Goal: Download file/media

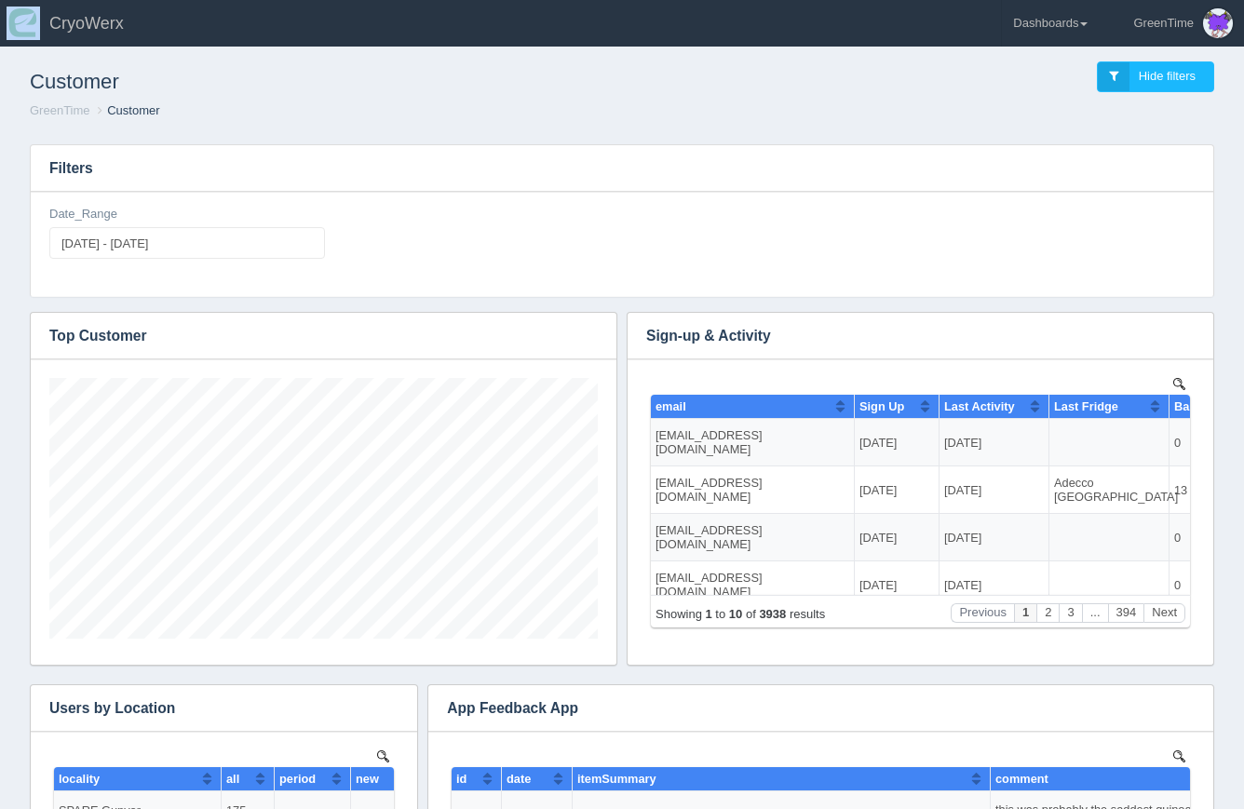
scroll to position [36, 0]
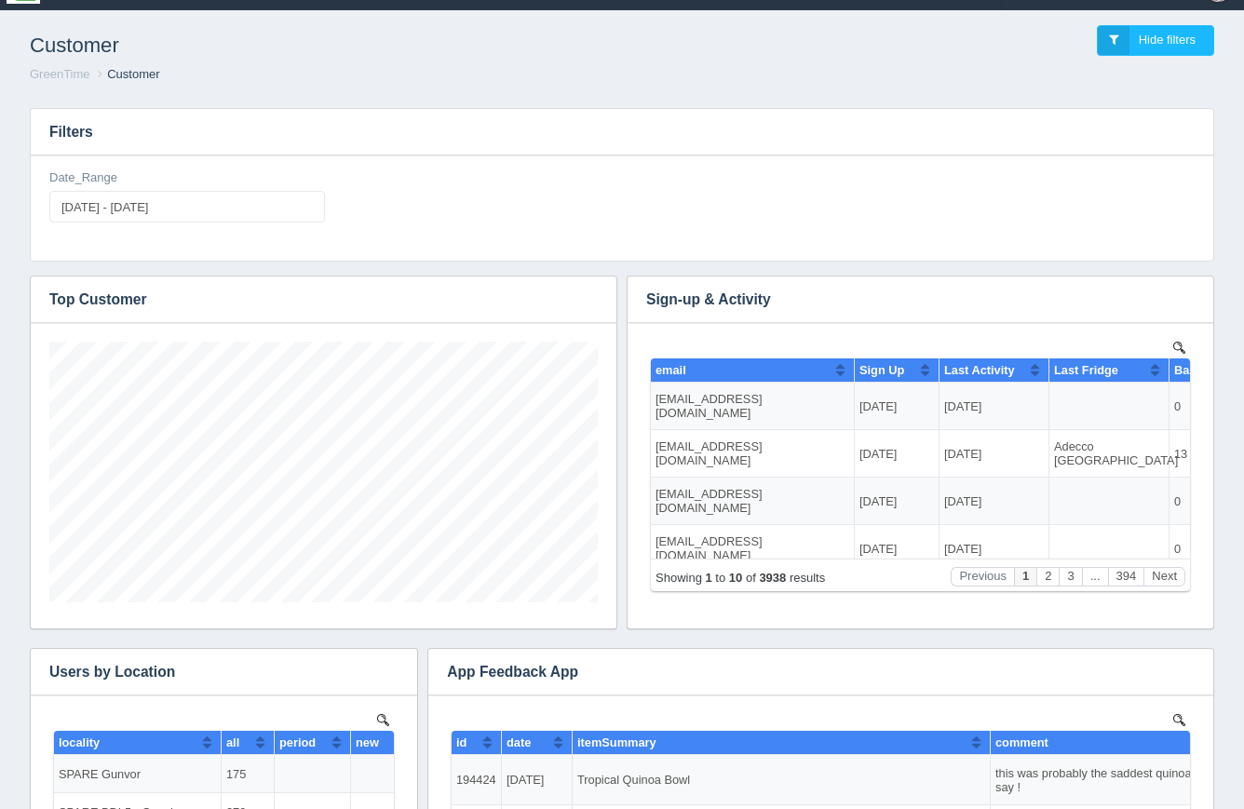
click at [214, 190] on div "Date_Range [DATE] - [DATE]" at bounding box center [187, 196] width 276 height 54
click at [217, 205] on input "[DATE] - [DATE]" at bounding box center [187, 207] width 276 height 32
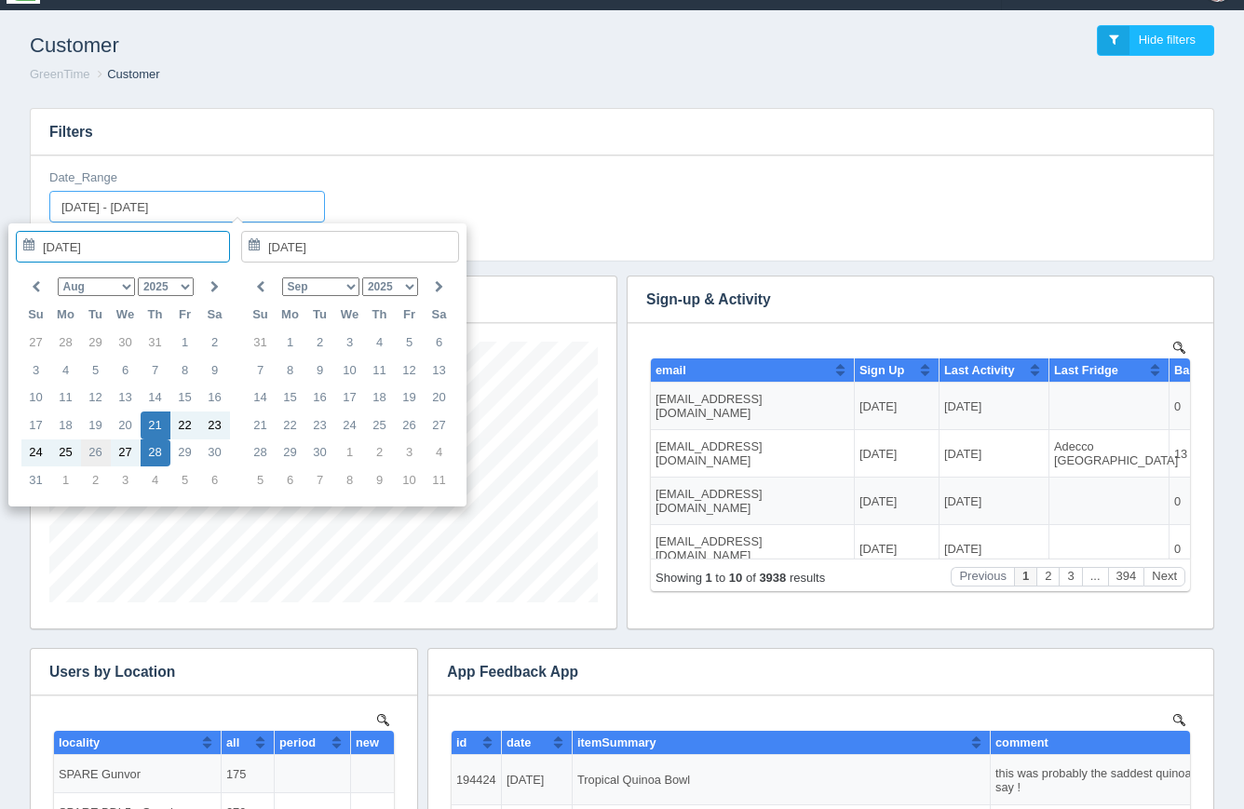
type input "[DATE]"
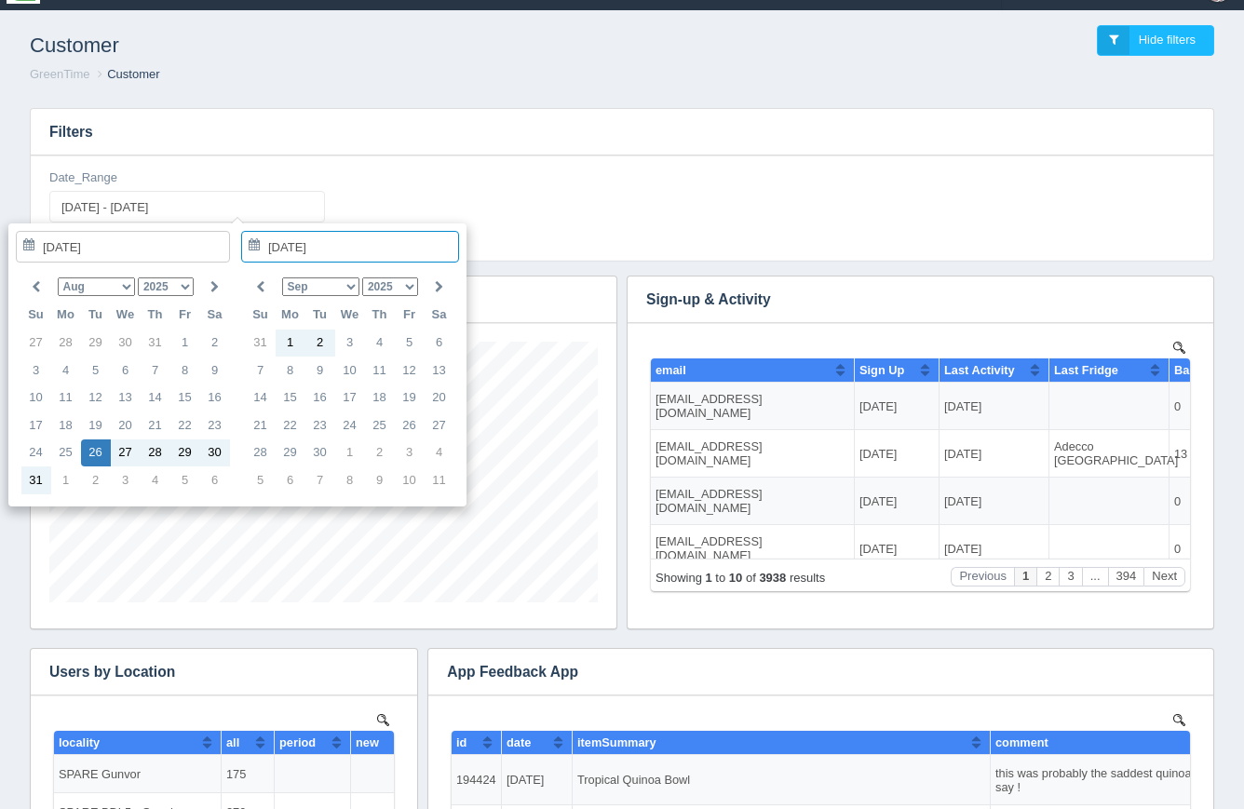
type input "[DATE]"
type input "[DATE] - [DATE]"
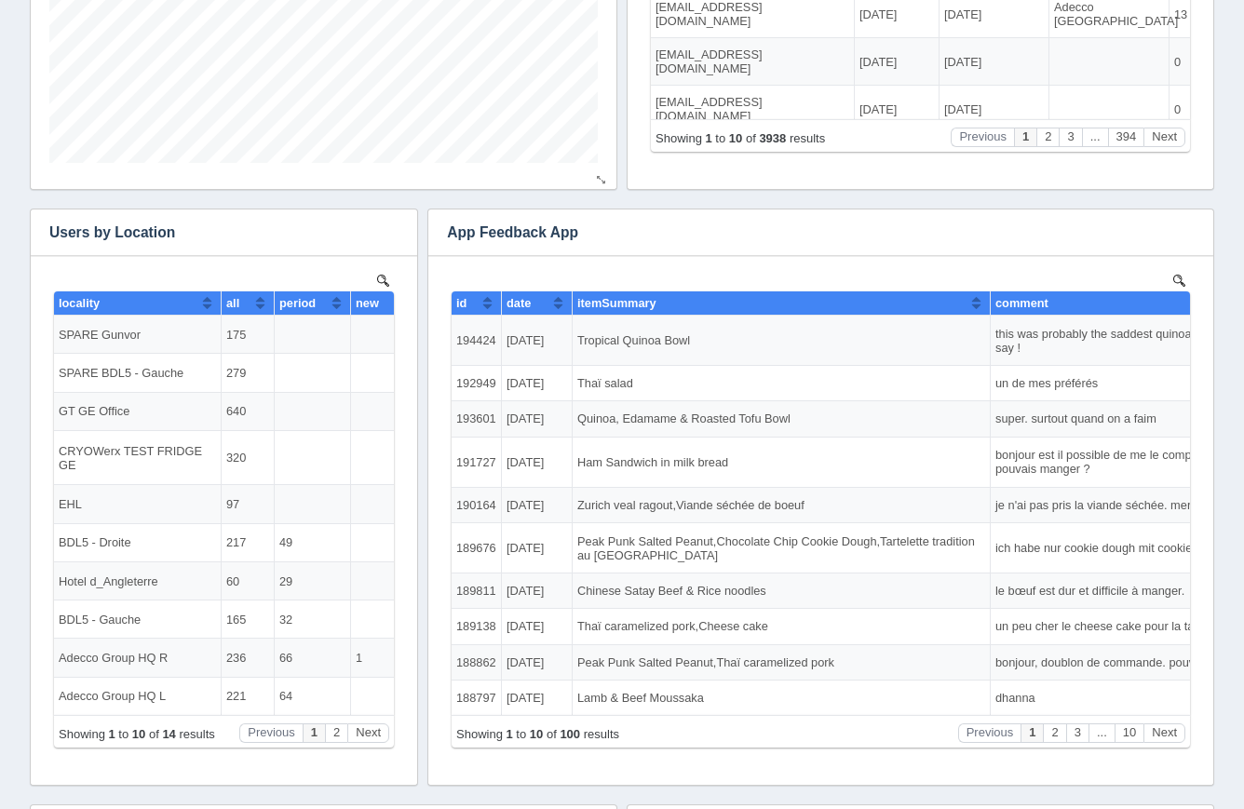
scroll to position [579, 0]
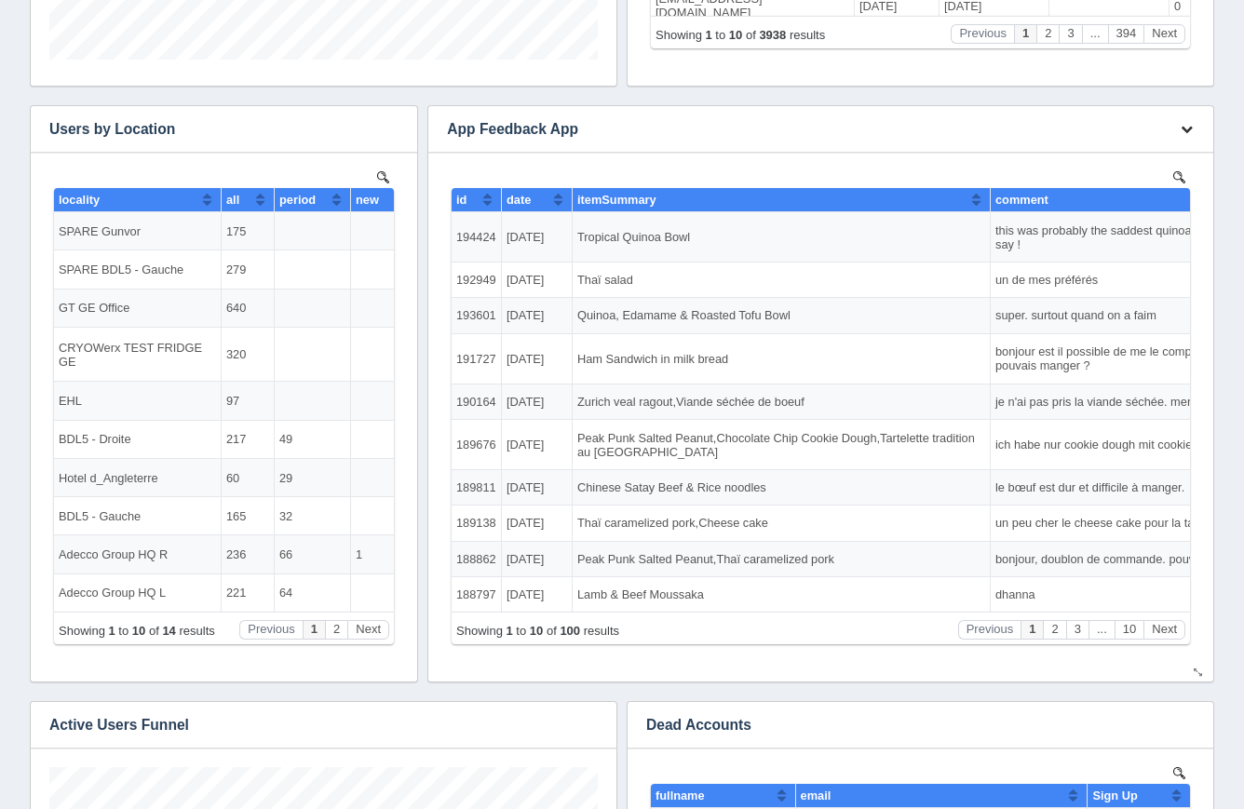
click at [1188, 120] on button "button" at bounding box center [1186, 129] width 25 height 29
click at [1160, 155] on link "Download CSV" at bounding box center [1124, 156] width 149 height 27
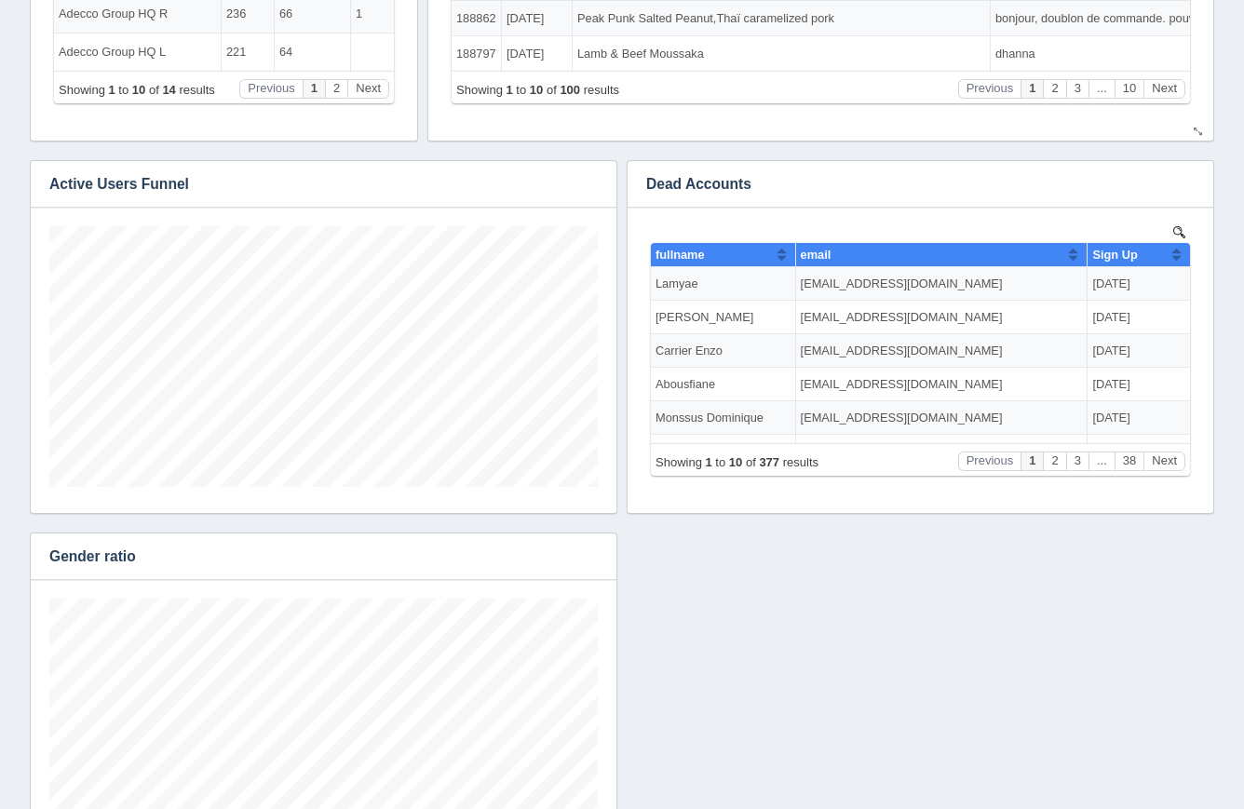
scroll to position [1145, 0]
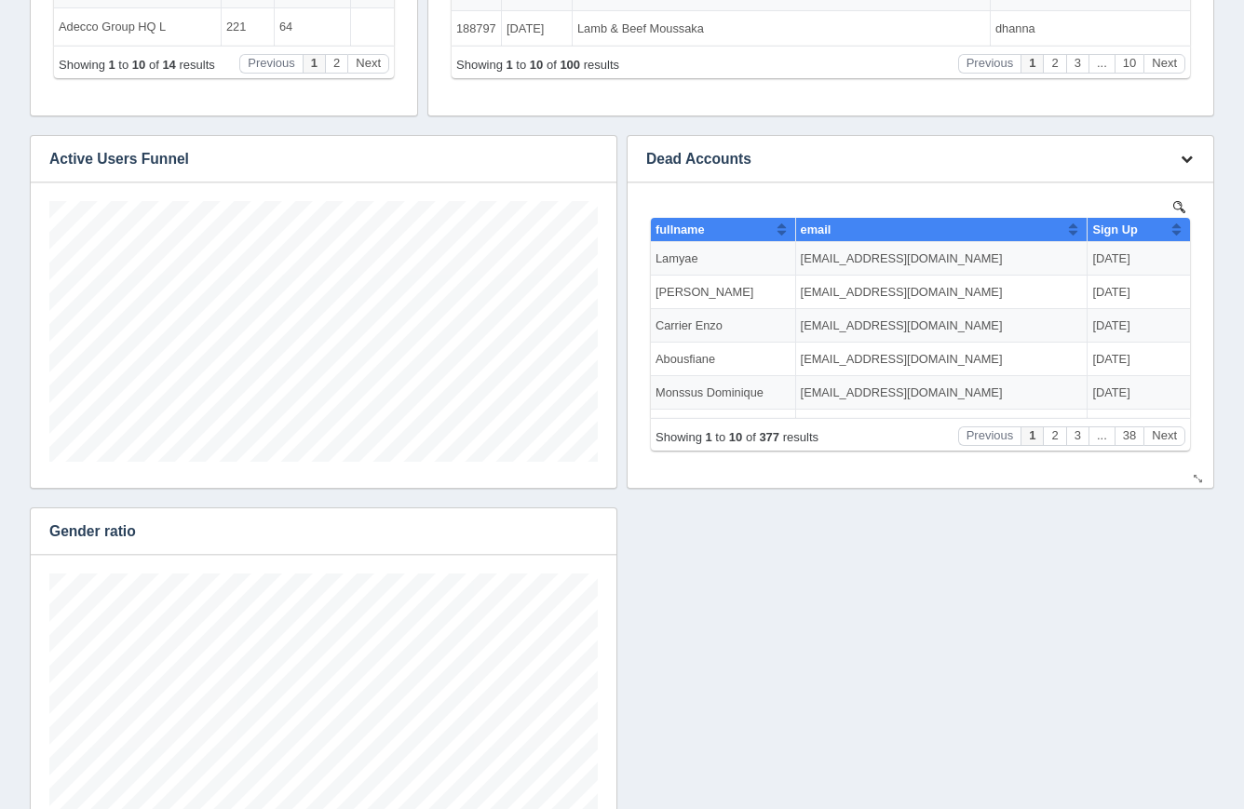
click at [1184, 152] on button "button" at bounding box center [1186, 159] width 25 height 29
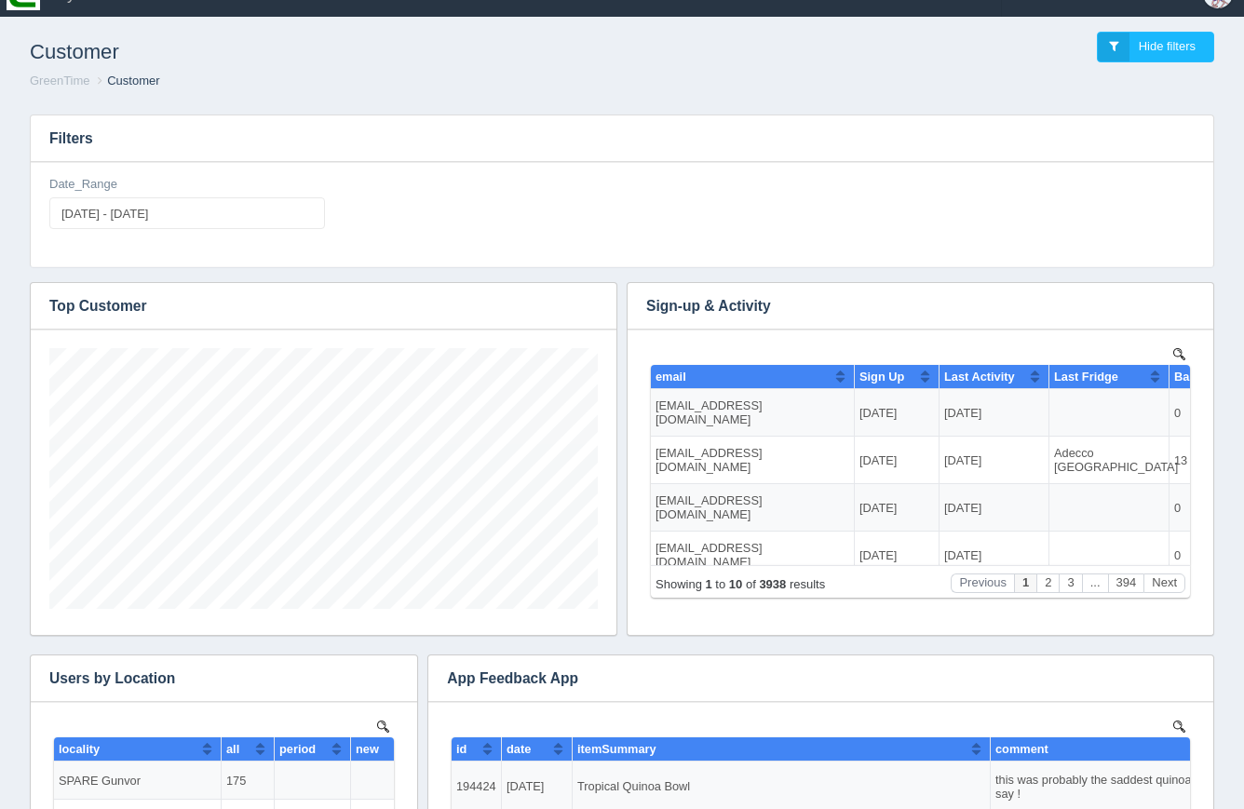
scroll to position [0, 0]
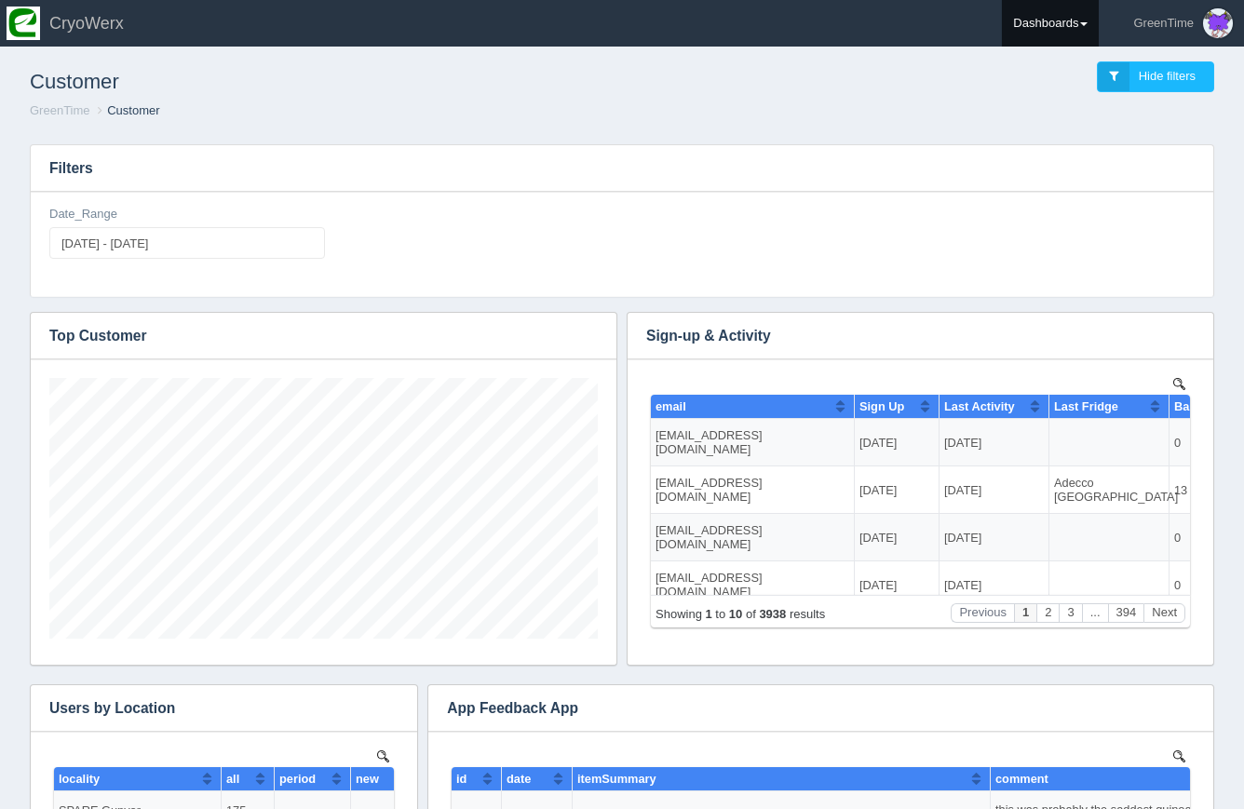
click at [1082, 20] on link "Dashboards" at bounding box center [1050, 23] width 97 height 47
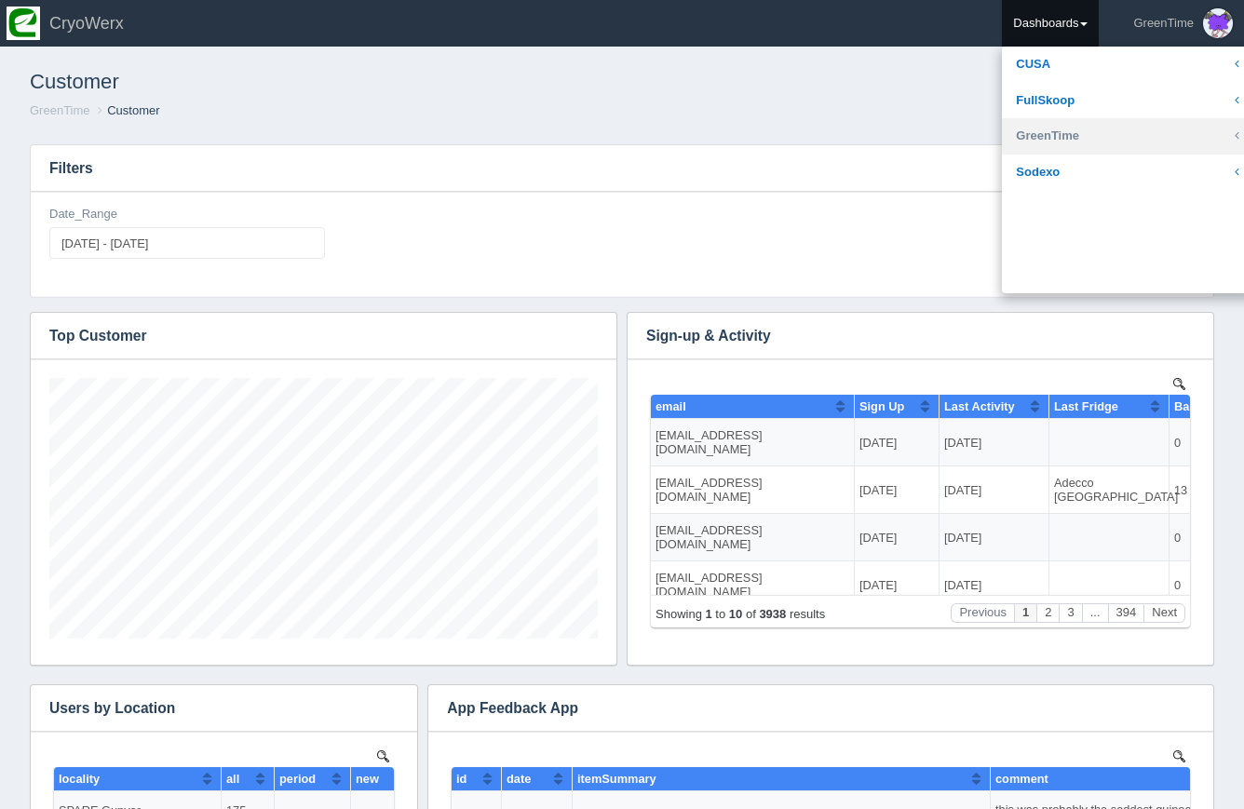
click at [1057, 132] on link "GreenTime" at bounding box center [1127, 136] width 251 height 36
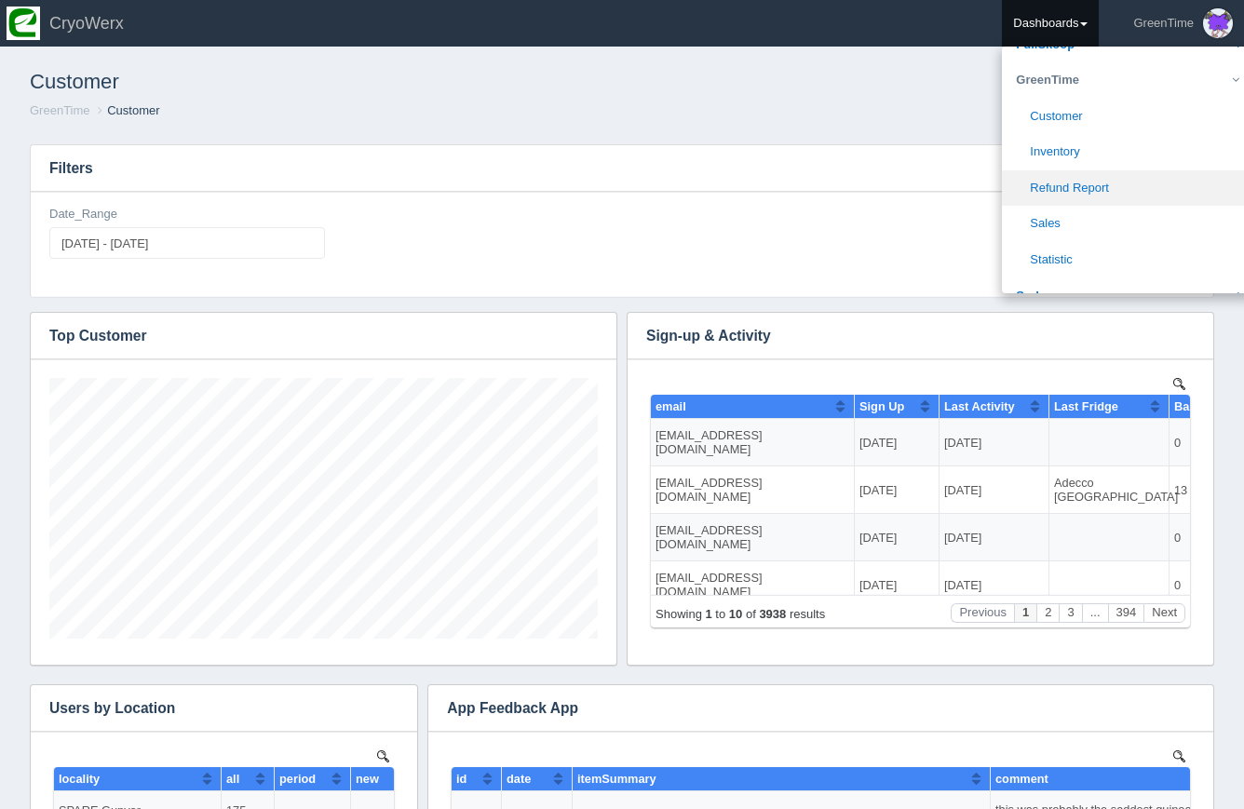
scroll to position [58, 0]
click at [1067, 225] on link "Sales" at bounding box center [1127, 222] width 251 height 36
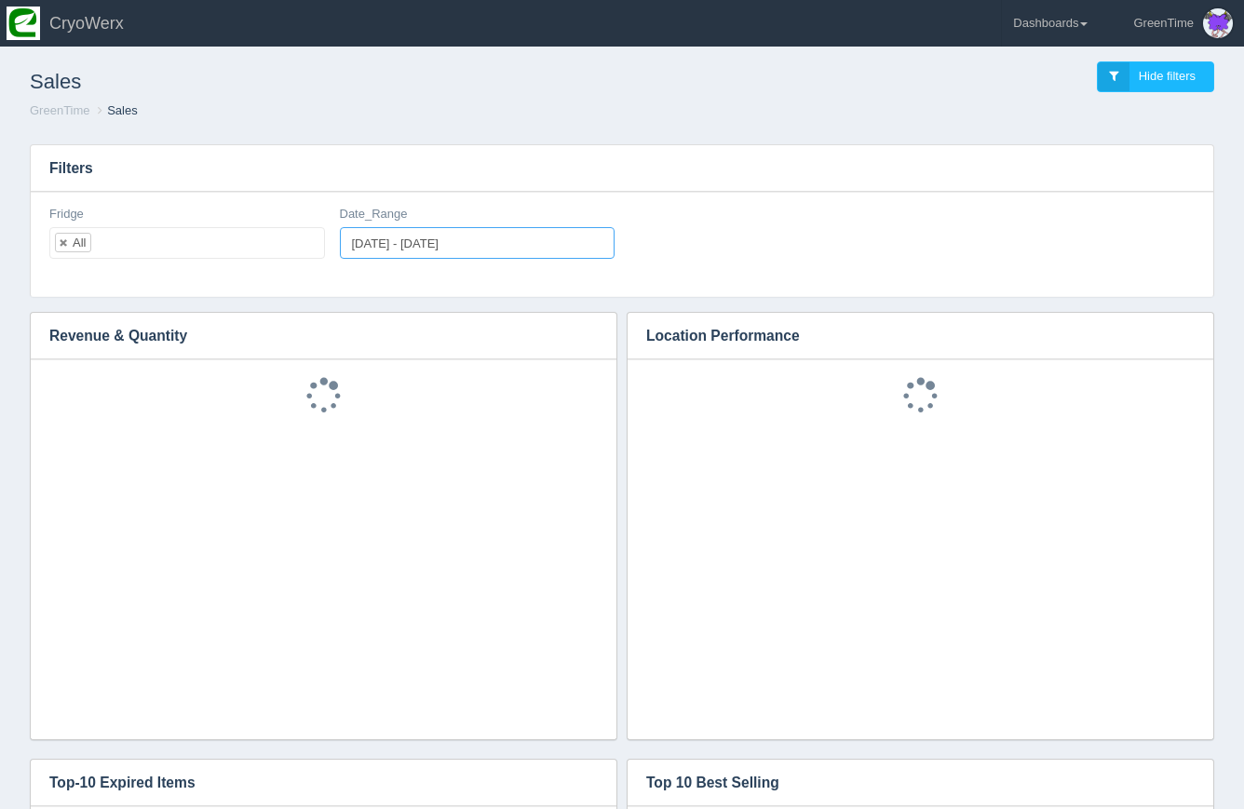
type input "[DATE]"
click at [460, 246] on input "[DATE] - [DATE]" at bounding box center [478, 243] width 276 height 32
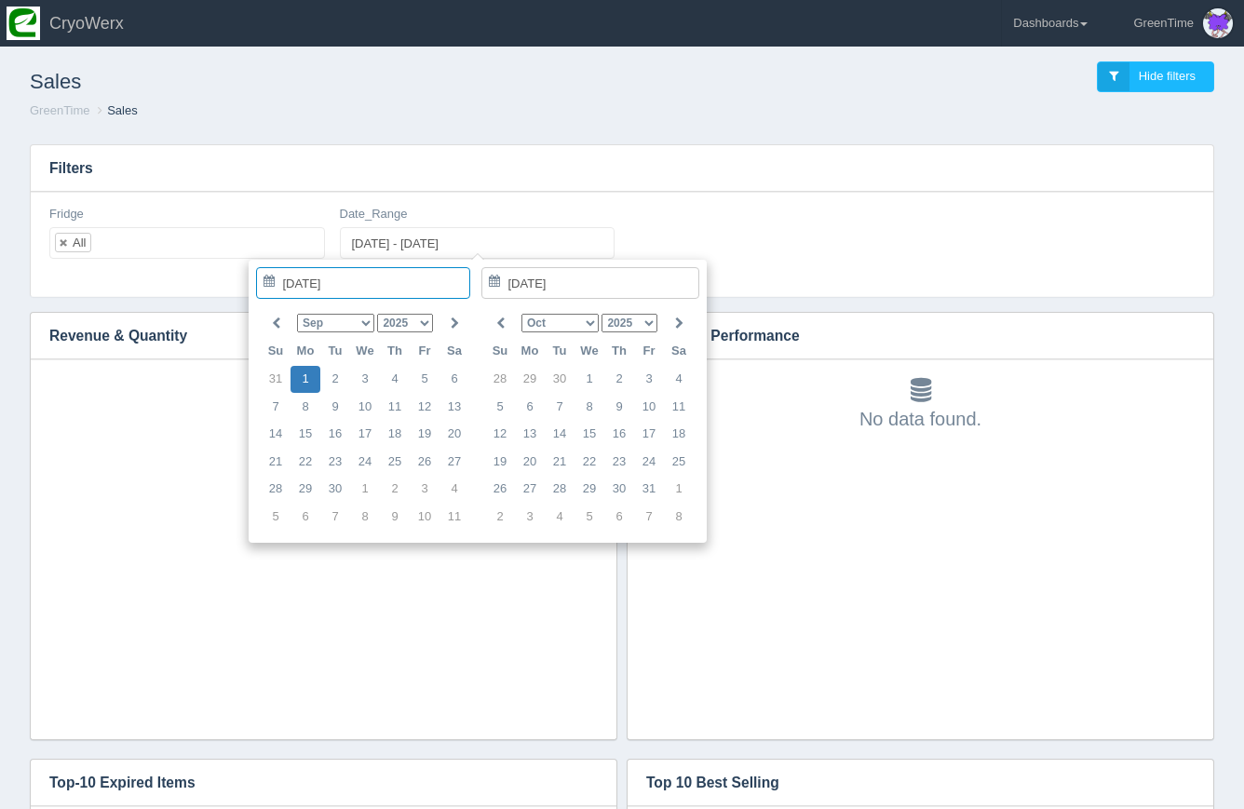
click at [353, 328] on select "Jan Feb Mar Apr May Jun [DATE] Aug Sep Oct Nov Dec" at bounding box center [335, 323] width 77 height 19
type input "[DATE]"
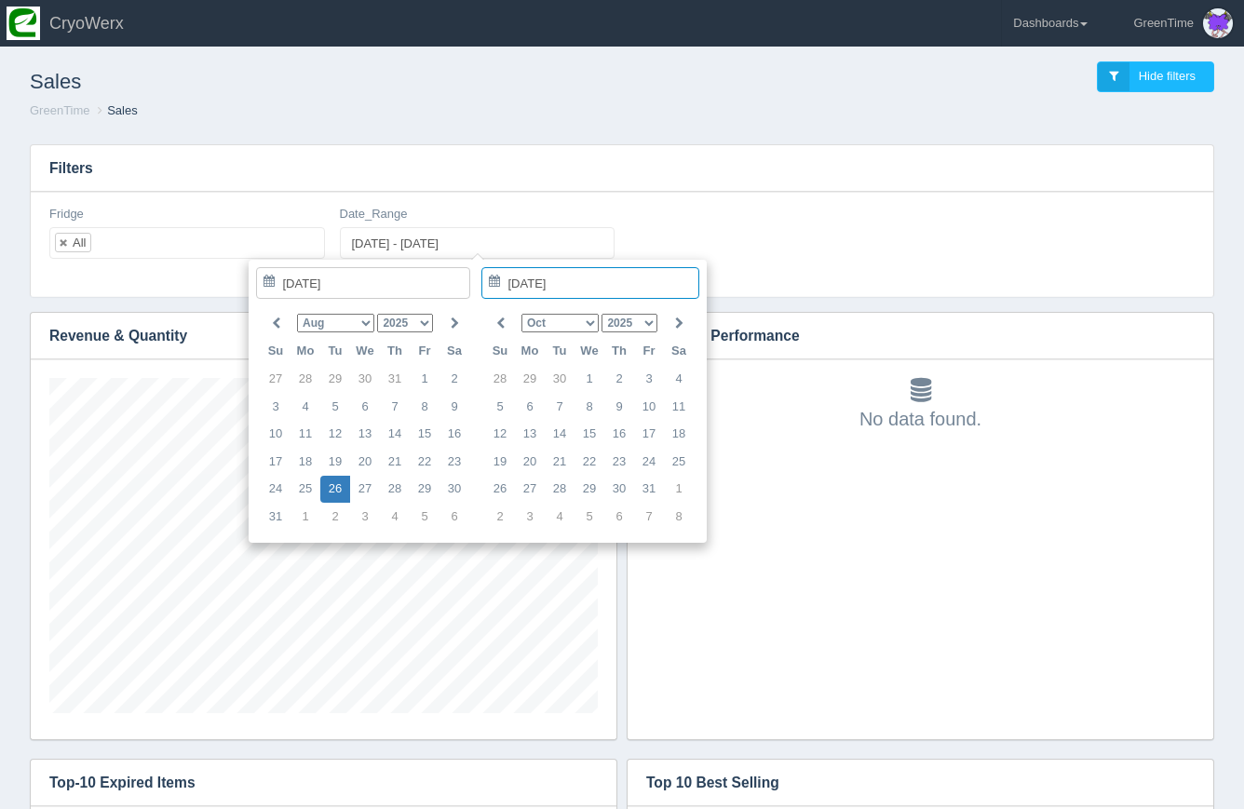
type input "[DATE] - [DATE]"
drag, startPoint x: 353, startPoint y: 328, endPoint x: 303, endPoint y: 516, distance: 194.7
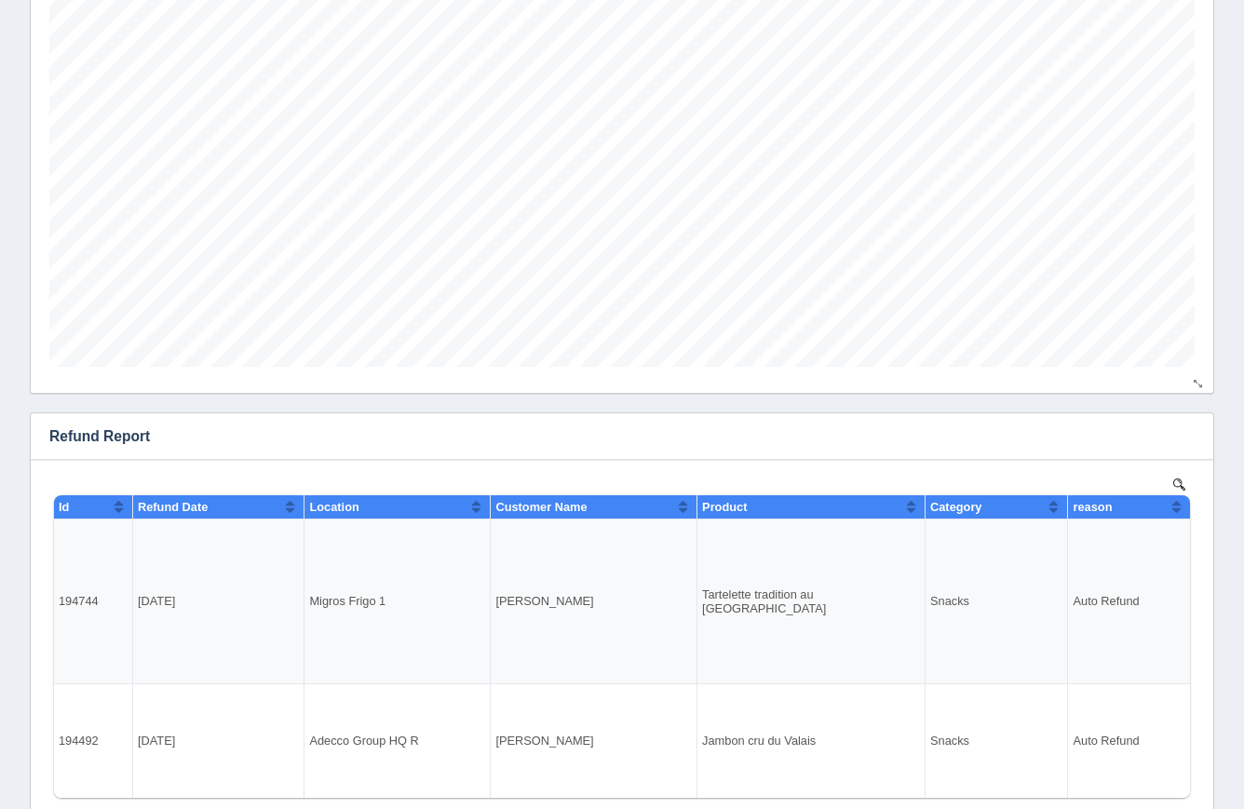
scroll to position [2643, 0]
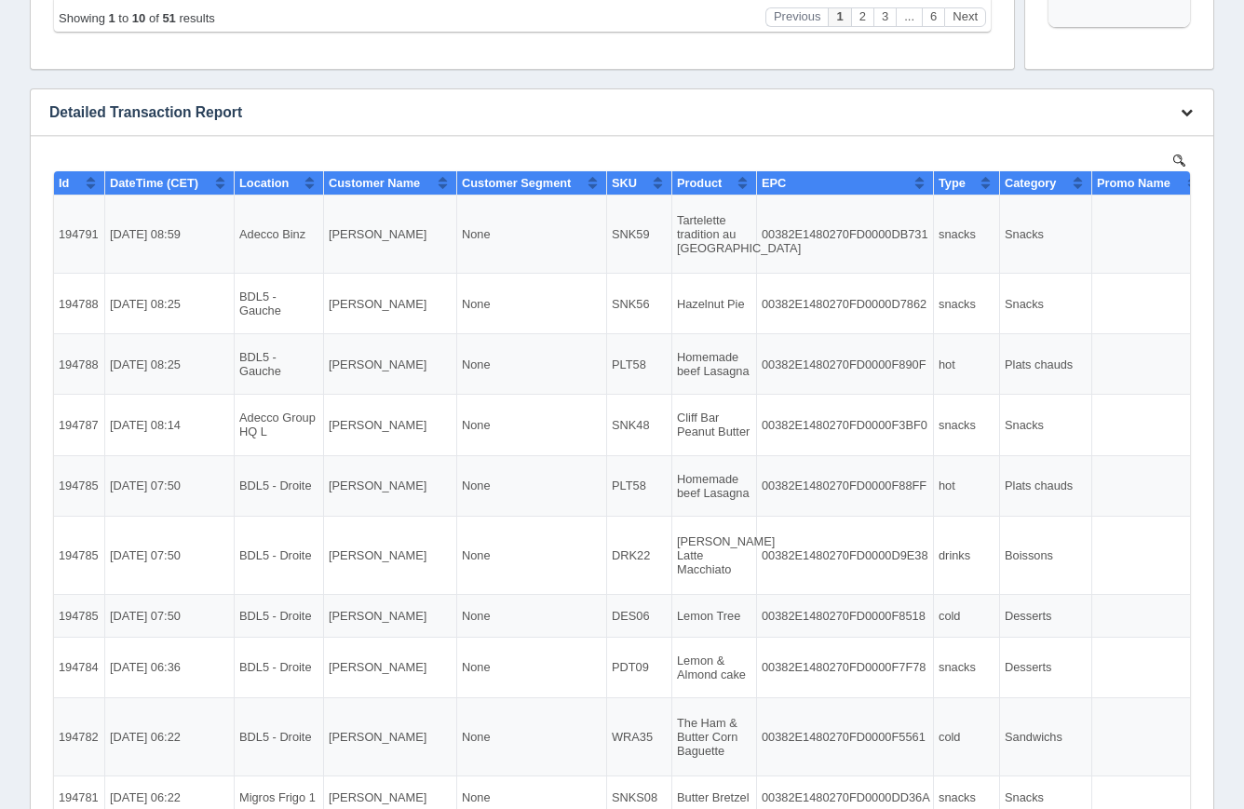
click at [1191, 110] on icon "button" at bounding box center [1186, 112] width 12 height 12
click at [1157, 144] on link "Download CSV" at bounding box center [1124, 140] width 149 height 27
click at [1124, 141] on link "Download CSV" at bounding box center [1124, 140] width 149 height 27
